Goal: Browse casually

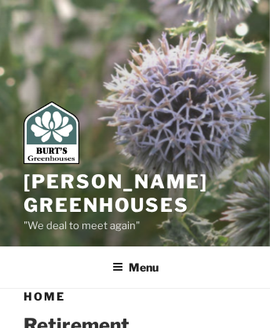
scroll to position [2673, 0]
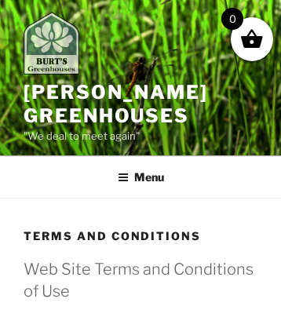
click at [57, 46] on img at bounding box center [52, 43] width 56 height 63
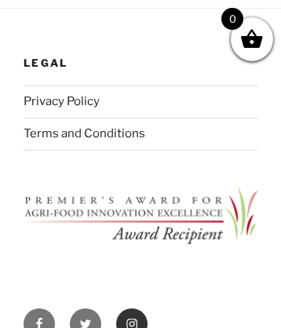
click at [132, 318] on icon "Footer Social Links Menu" at bounding box center [132, 324] width 13 height 13
